Goal: Information Seeking & Learning: Learn about a topic

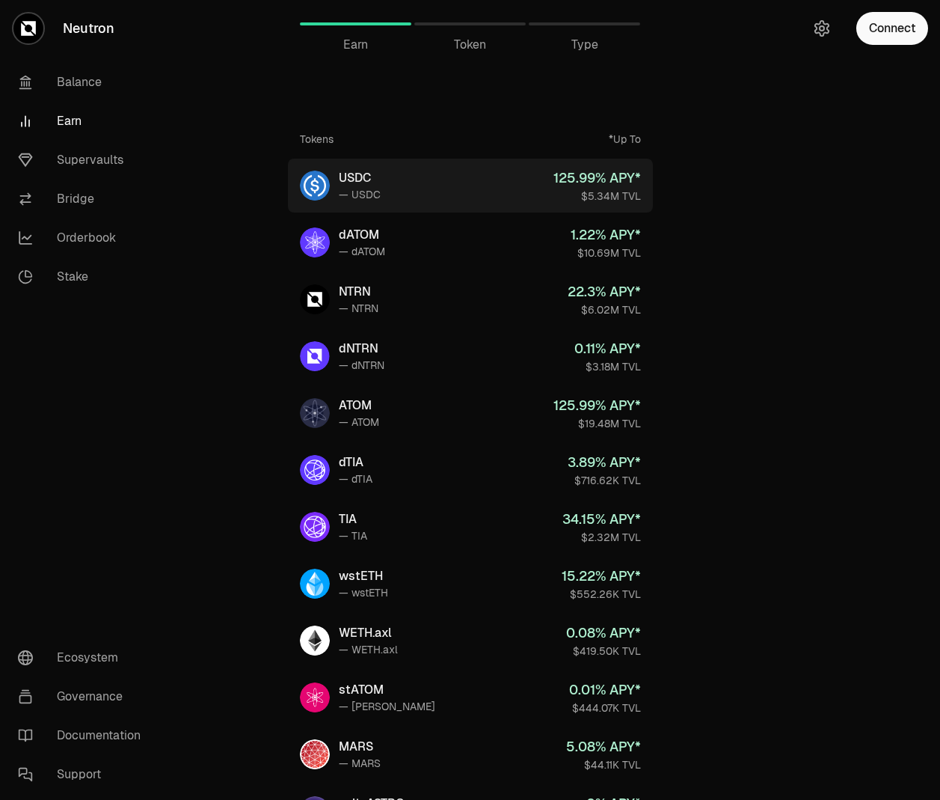
click at [631, 177] on div "125.99 % APY*" at bounding box center [598, 178] width 88 height 21
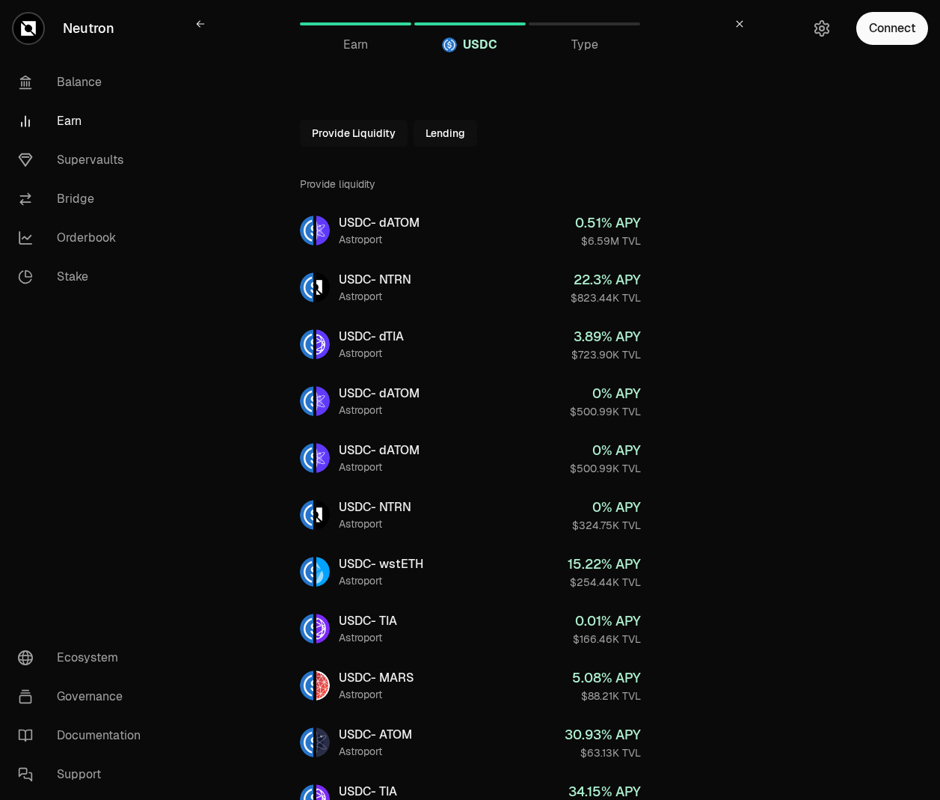
click at [462, 46] on div "USDC" at bounding box center [469, 45] width 111 height 18
click at [348, 44] on span "Earn" at bounding box center [355, 45] width 25 height 18
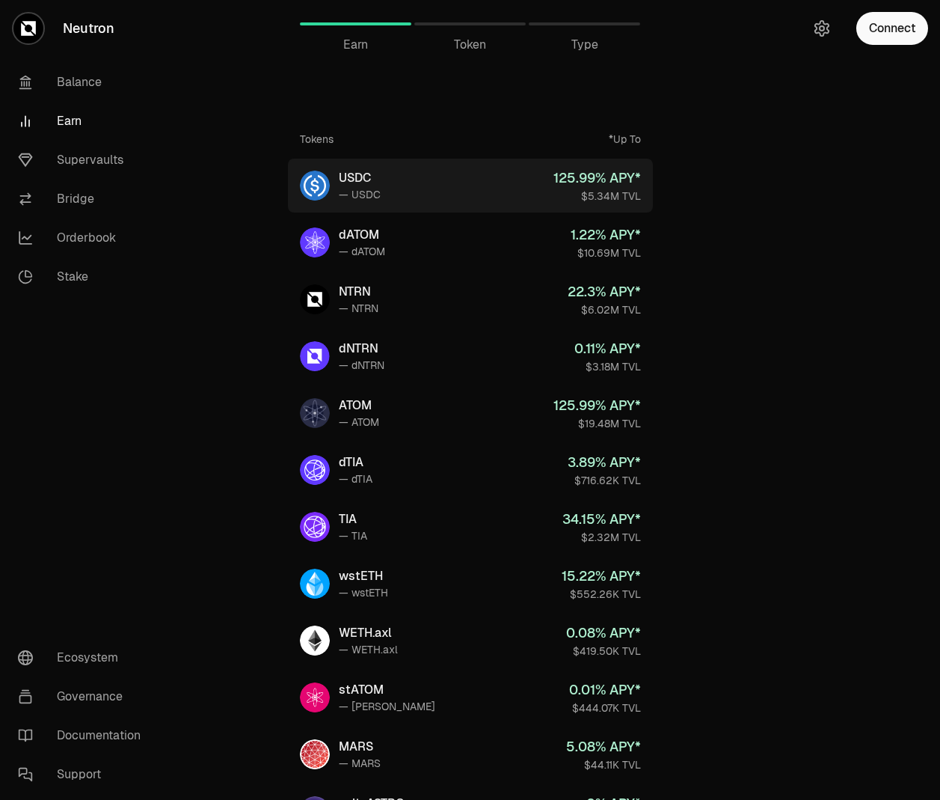
click at [454, 192] on link "USDC — USDC 125.99 % APY* $5.34M TVL" at bounding box center [470, 186] width 365 height 54
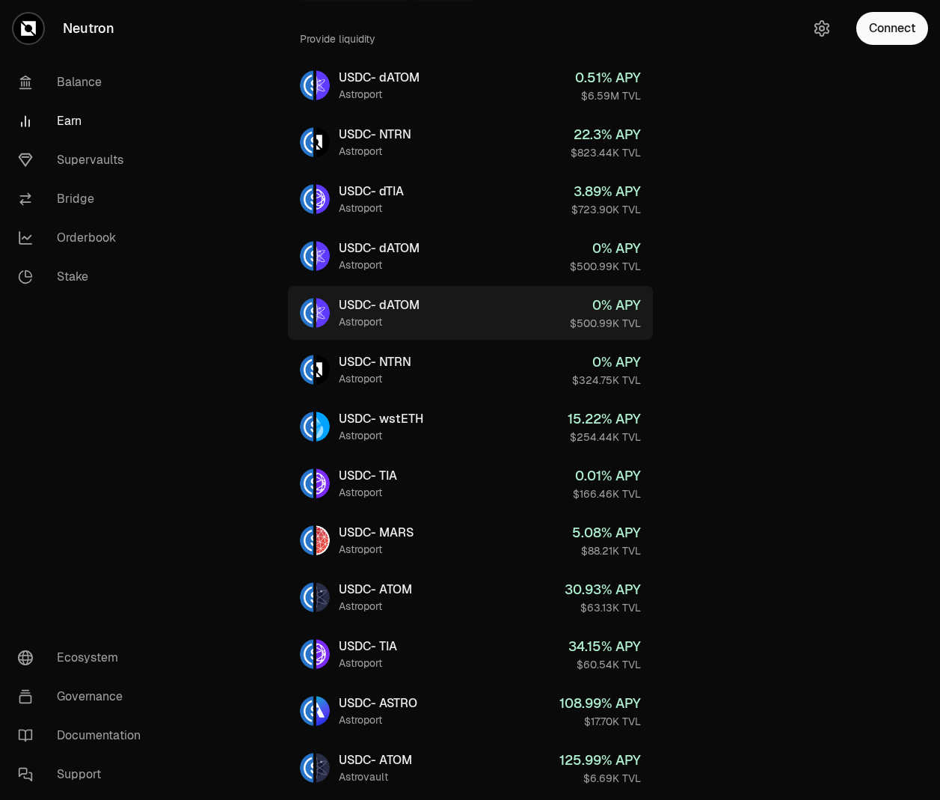
scroll to position [63, 0]
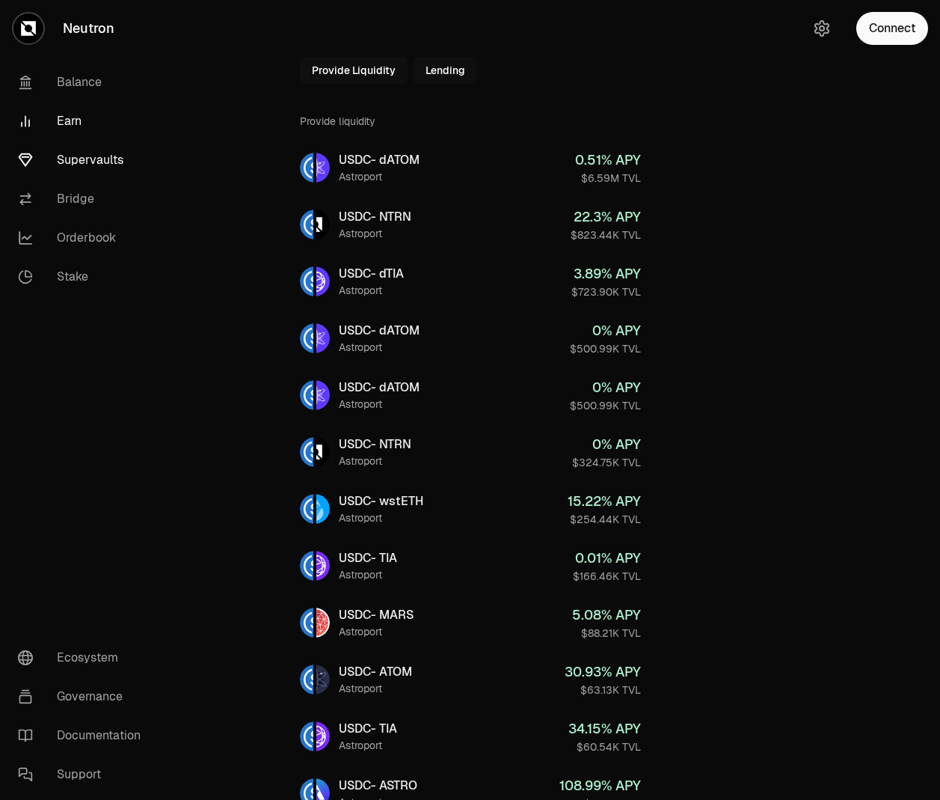
click at [87, 166] on link "Supervaults" at bounding box center [84, 160] width 156 height 39
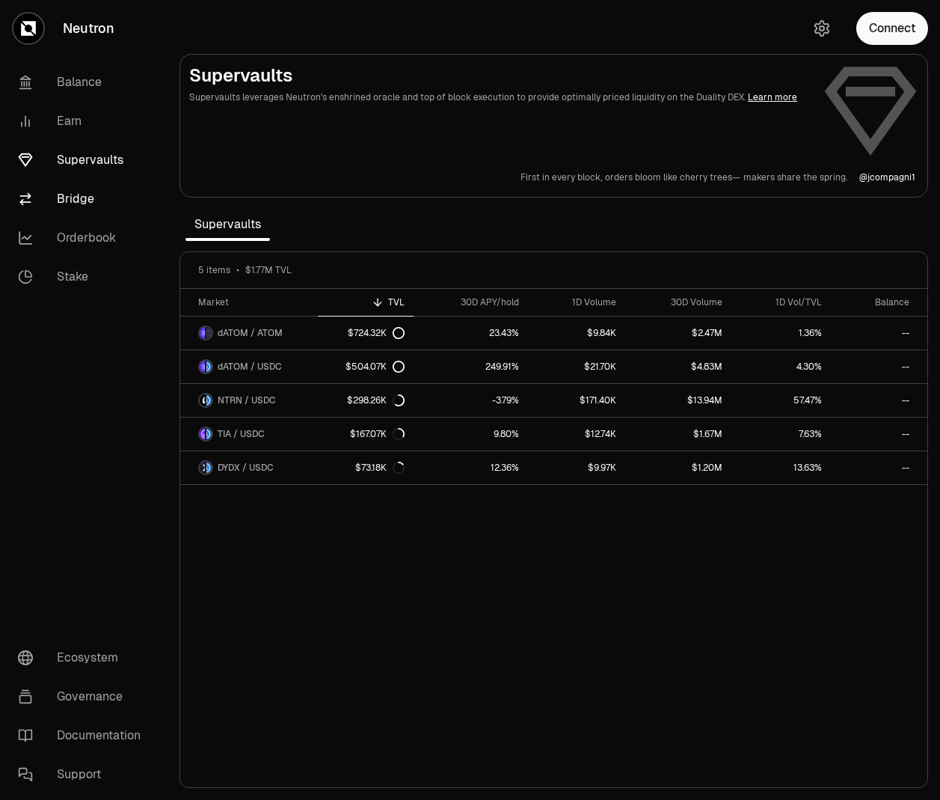
click at [90, 206] on link "Bridge" at bounding box center [84, 199] width 156 height 39
